Goal: Information Seeking & Learning: Learn about a topic

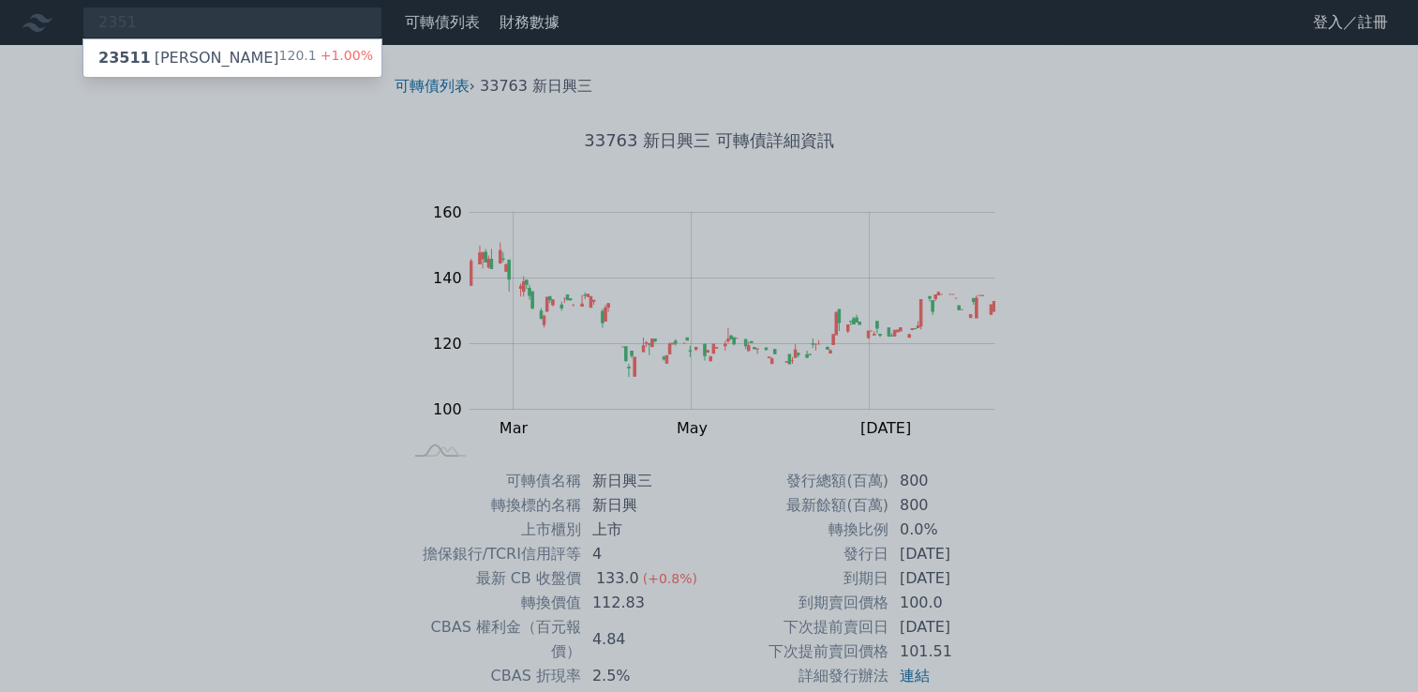
type input "2351"
click at [179, 58] on div "23511 [PERSON_NAME]" at bounding box center [188, 58] width 181 height 22
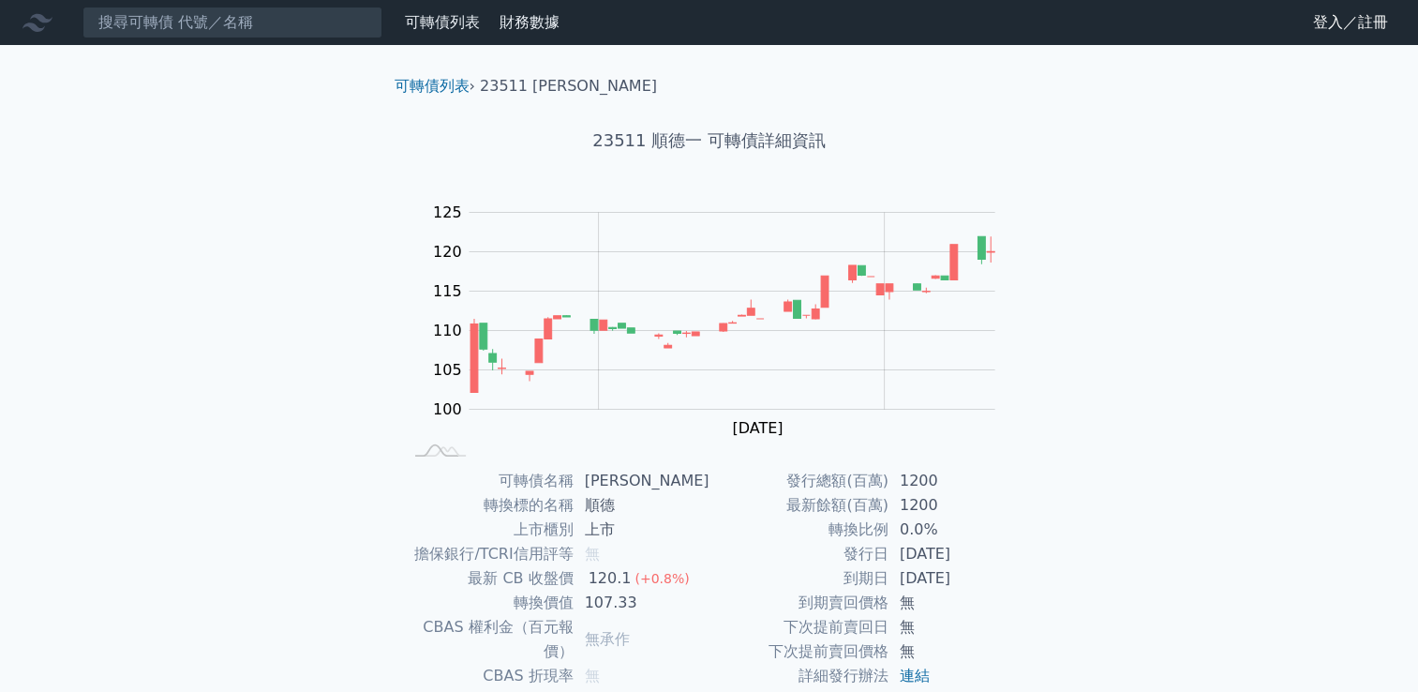
scroll to position [176, 0]
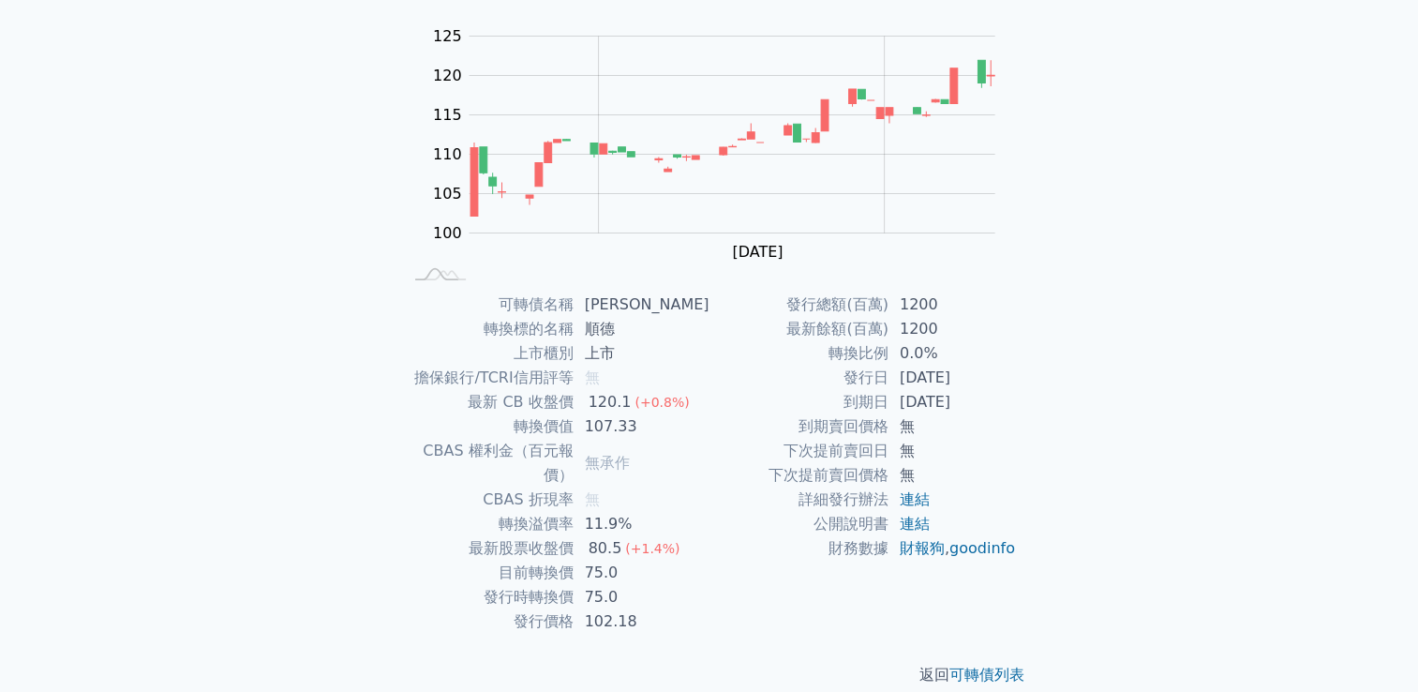
click at [1348, 266] on div "可轉債列表 財務數據 可轉債列表 財務數據 登入／註冊 登入／註冊 可轉債列表 › 23511 順德一 23511 順德一 可轉債詳細資訊 Zoom Out …" at bounding box center [709, 270] width 1418 height 892
drag, startPoint x: 521, startPoint y: 428, endPoint x: 574, endPoint y: 428, distance: 52.5
click at [574, 428] on td "轉換價值" at bounding box center [488, 426] width 172 height 24
drag, startPoint x: 574, startPoint y: 428, endPoint x: 559, endPoint y: 426, distance: 15.1
copy td "轉換價值"
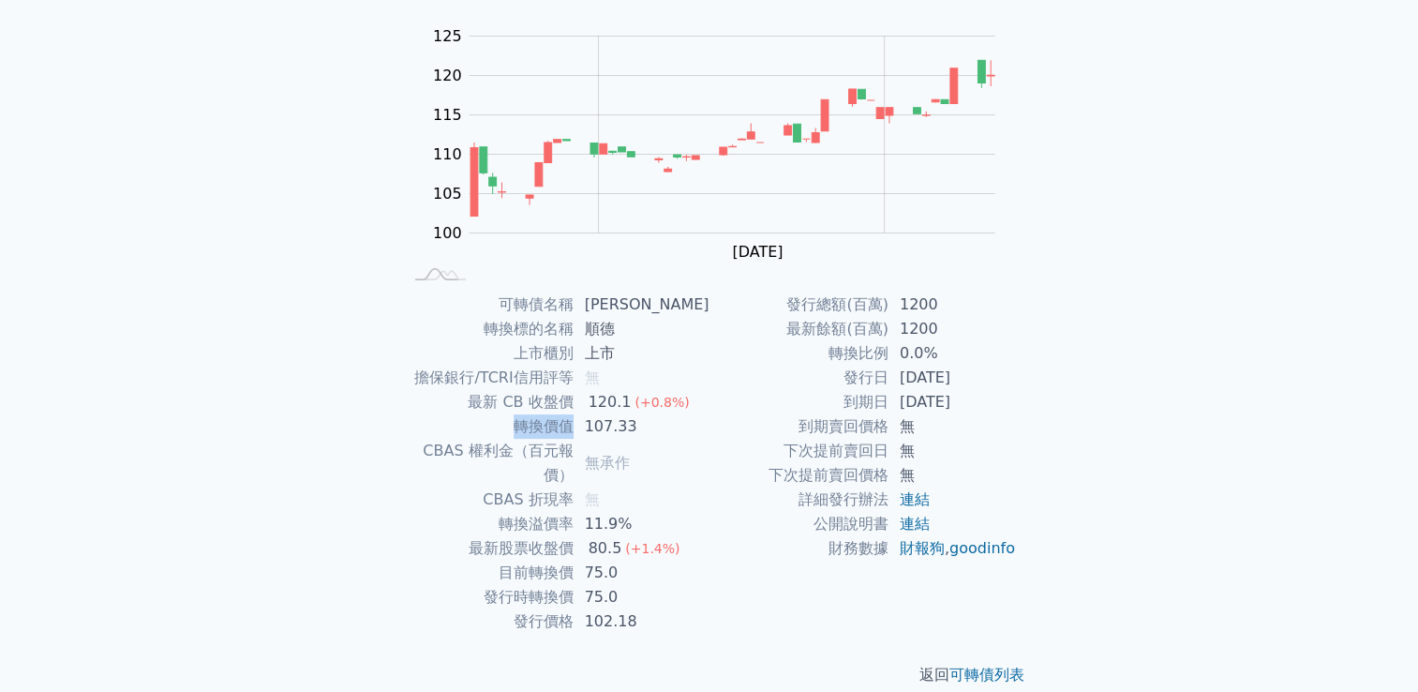
scroll to position [0, 0]
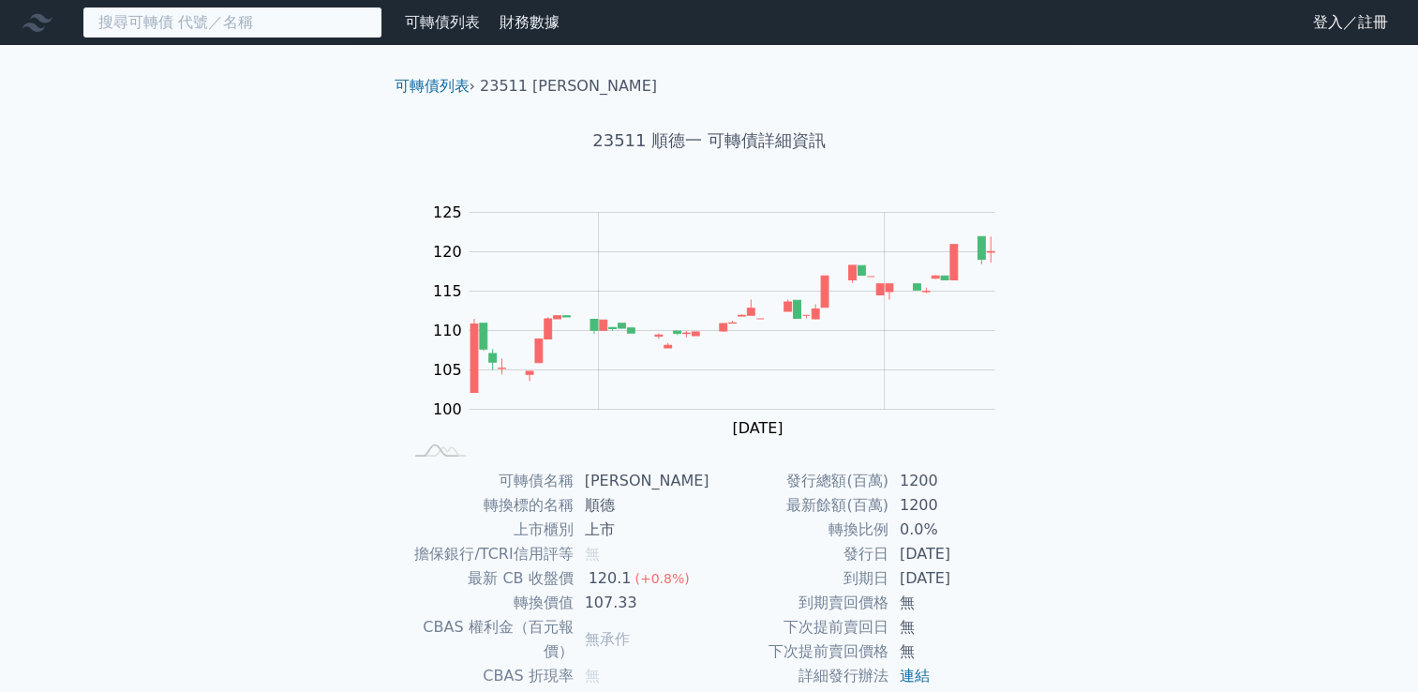
click at [210, 14] on input at bounding box center [232, 23] width 300 height 32
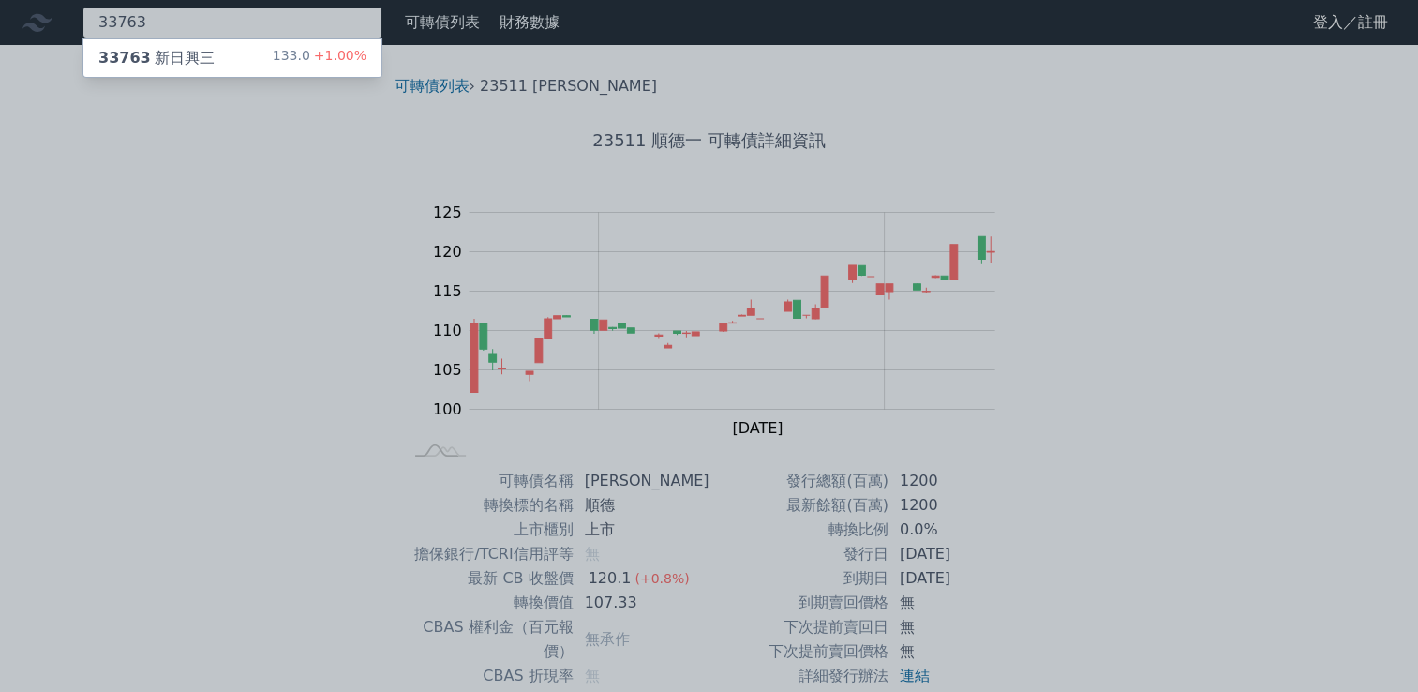
type input "33763"
click at [192, 60] on div "33763 新日興三" at bounding box center [156, 58] width 116 height 22
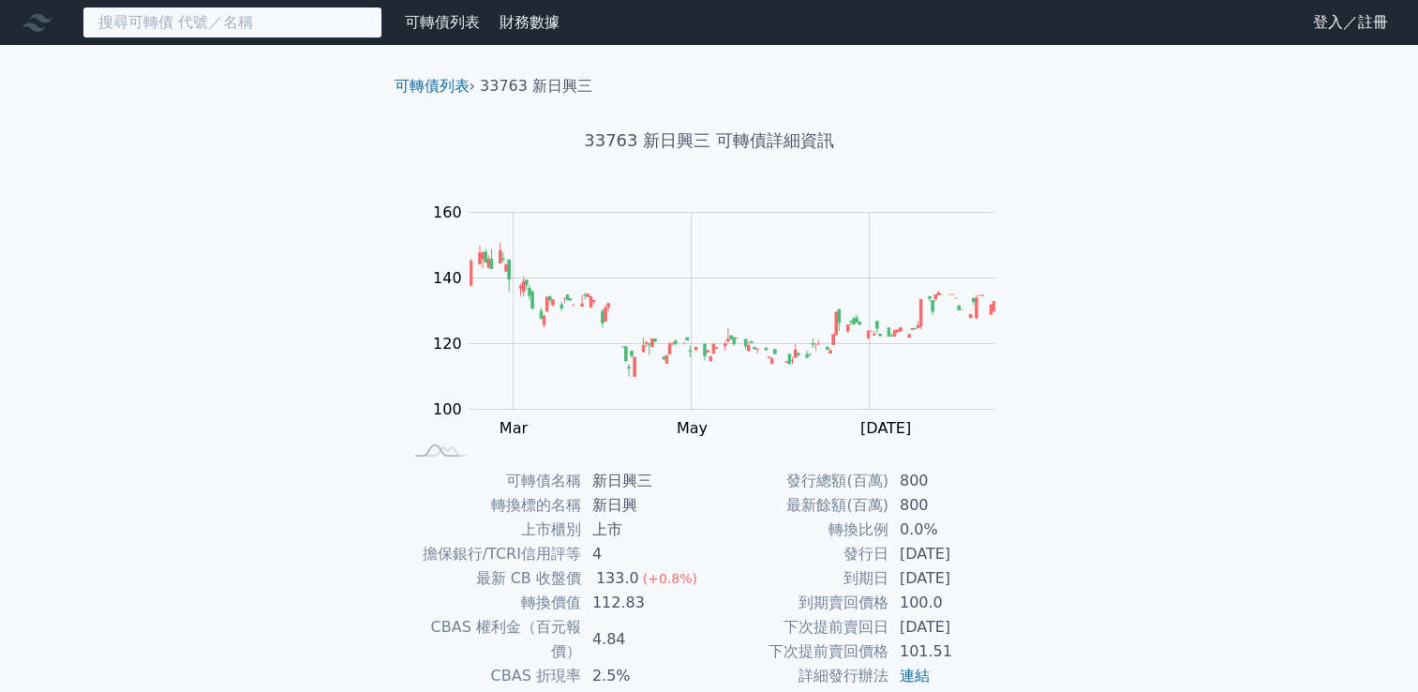
click at [182, 28] on input at bounding box center [232, 23] width 300 height 32
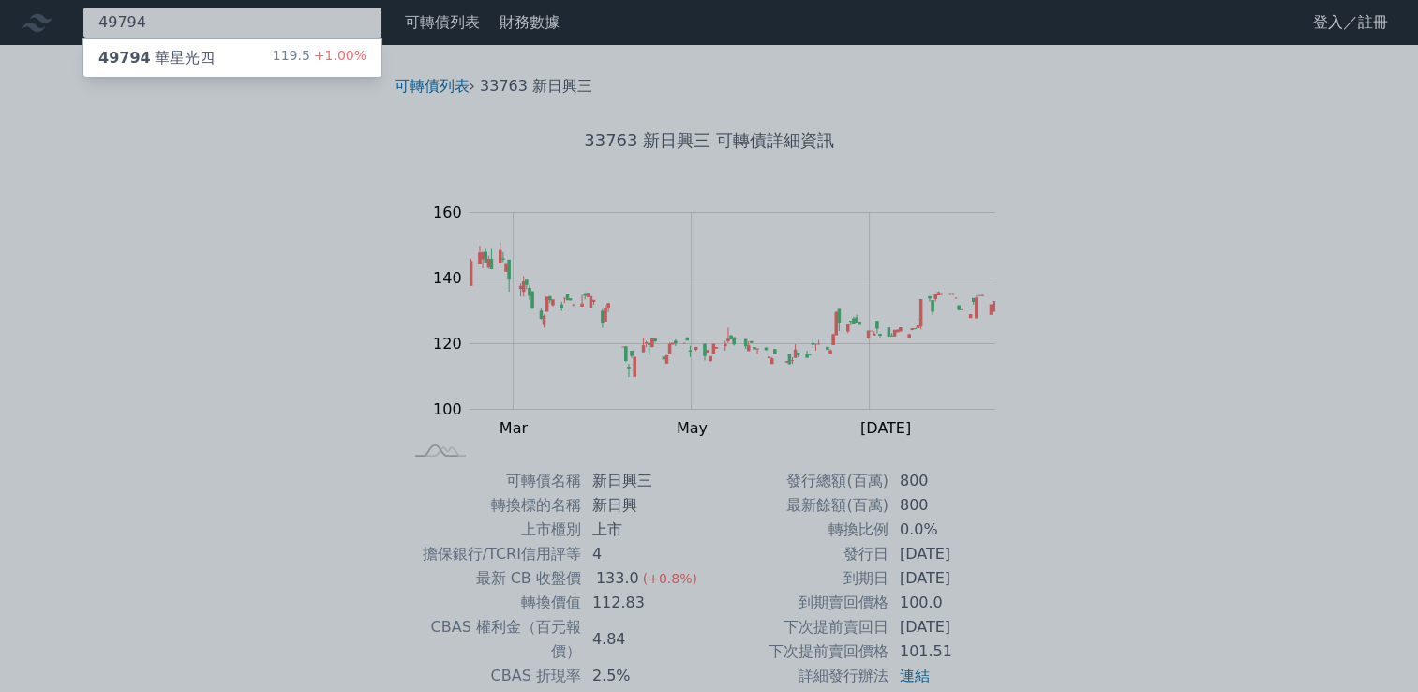
type input "49794"
click at [159, 59] on div "49794 華星光四" at bounding box center [156, 58] width 116 height 22
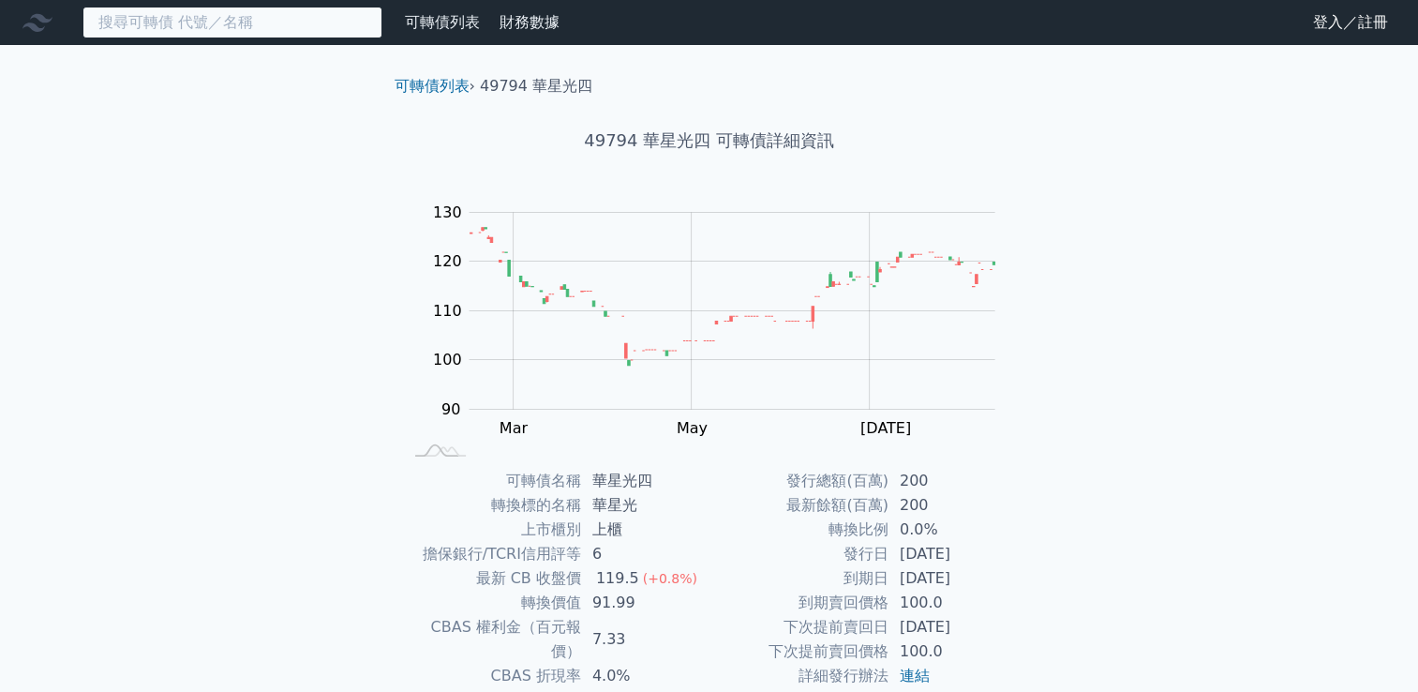
click at [157, 19] on input at bounding box center [232, 23] width 300 height 32
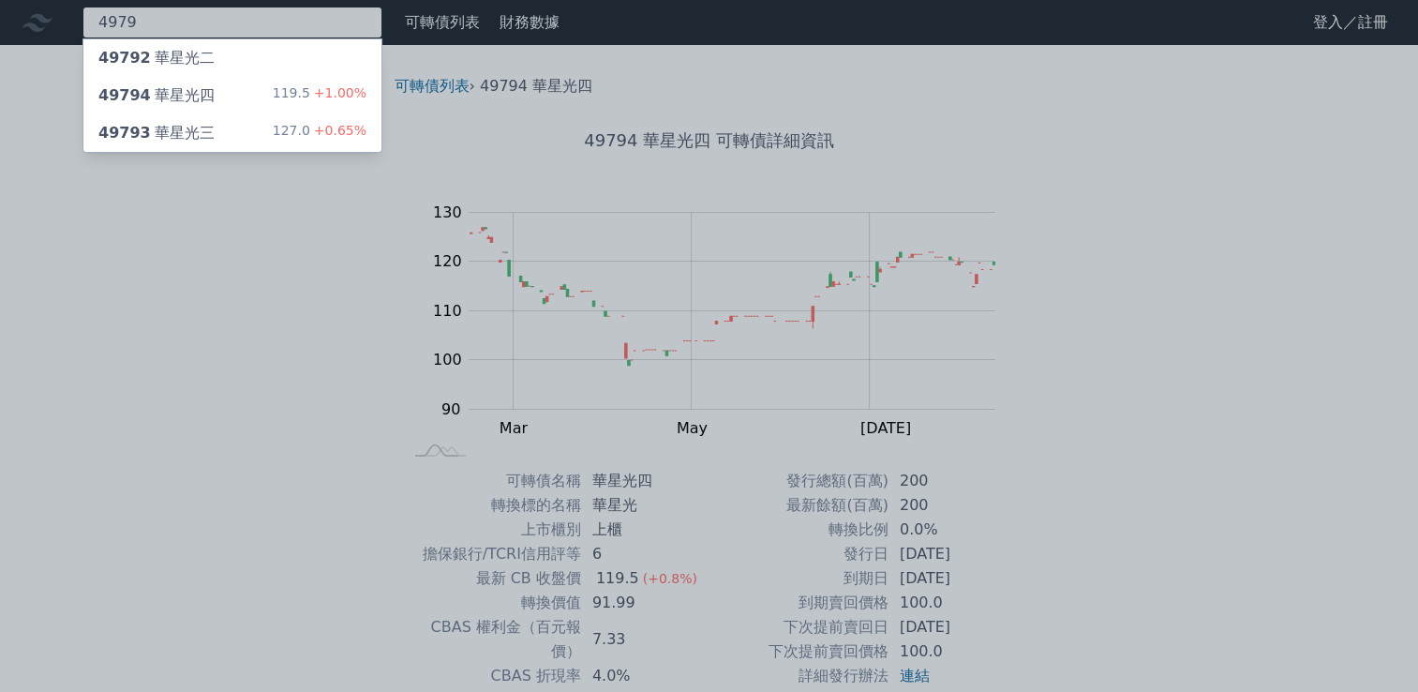
type input "4979"
click at [175, 126] on div "49793 華星光三" at bounding box center [156, 133] width 116 height 22
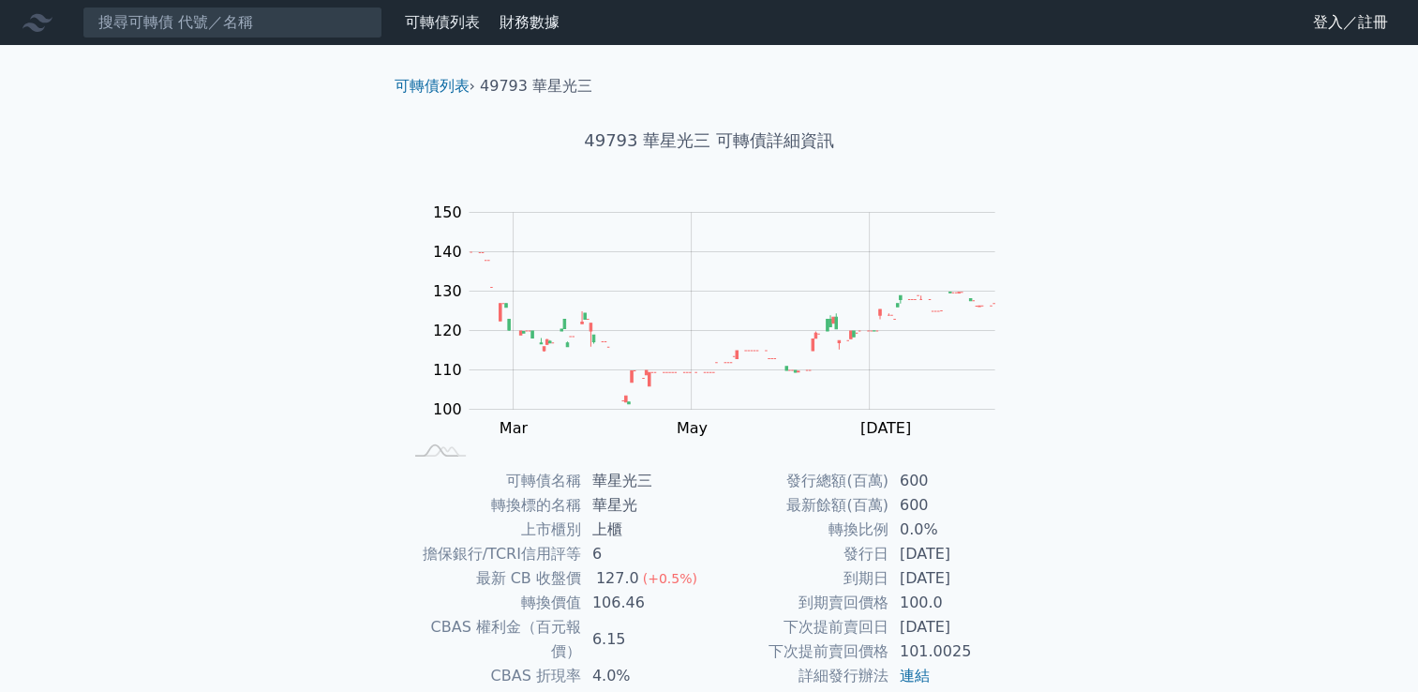
scroll to position [176, 0]
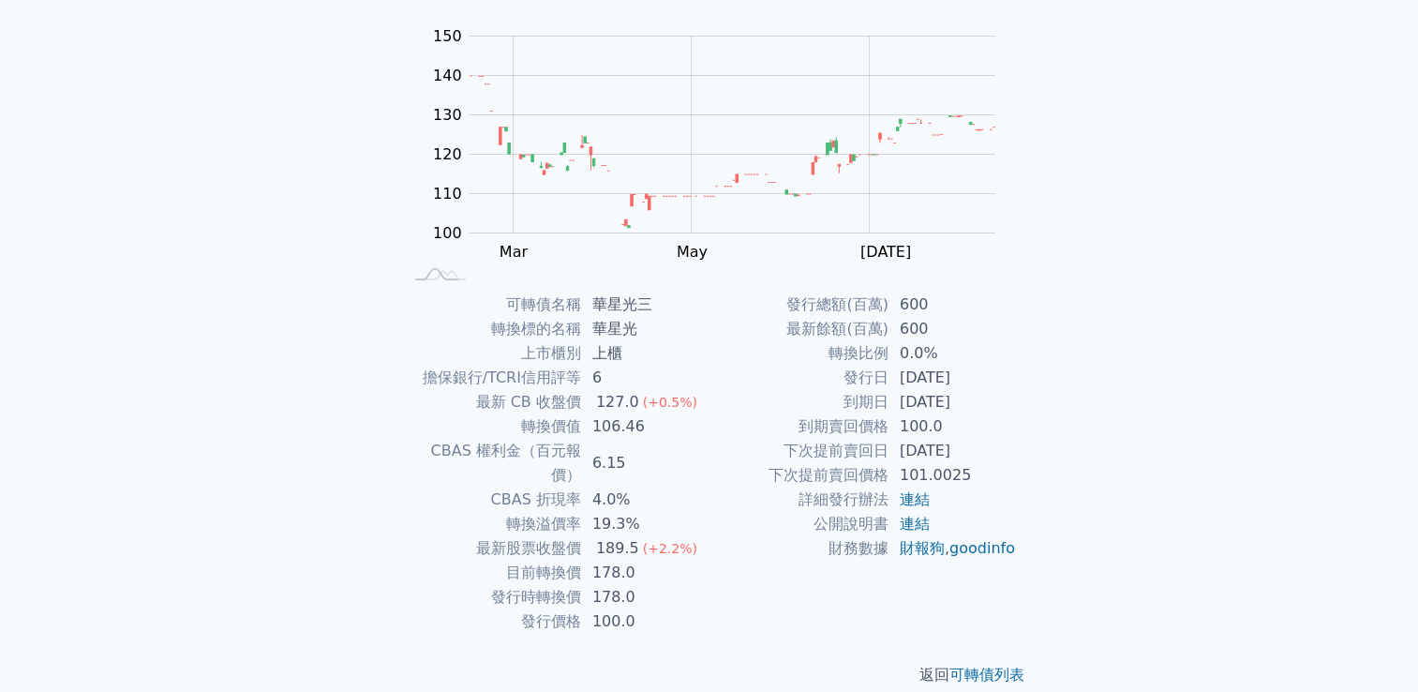
click at [136, 172] on div "可轉債列表 財務數據 可轉債列表 財務數據 登入／註冊 登入／註冊 可轉債列表 › 49793 華星光三 49793 華星光三 可轉債詳細資訊 Zoom Ou…" at bounding box center [709, 270] width 1418 height 892
click at [1132, 224] on div "可轉債列表 財務數據 可轉債列表 財務數據 登入／註冊 登入／註冊 可轉債列表 › 49793 華星光三 49793 華星光三 可轉債詳細資訊 Zoom Ou…" at bounding box center [709, 270] width 1418 height 892
